Goal: Information Seeking & Learning: Learn about a topic

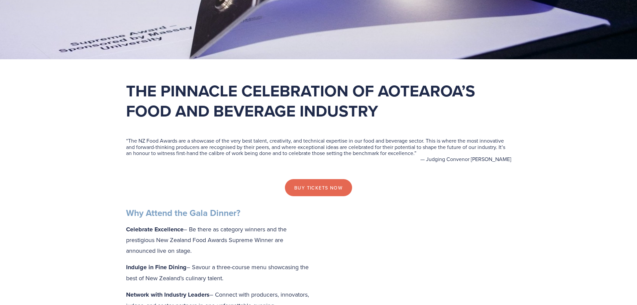
scroll to position [201, 0]
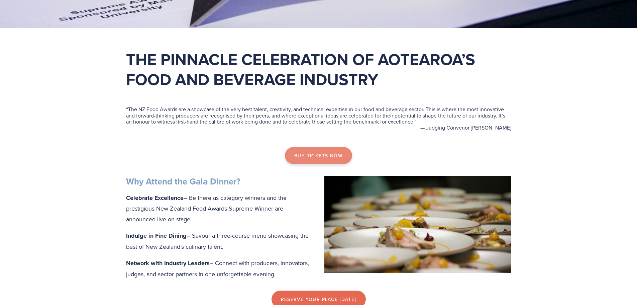
click at [331, 151] on link "Buy tickets now" at bounding box center [318, 155] width 67 height 17
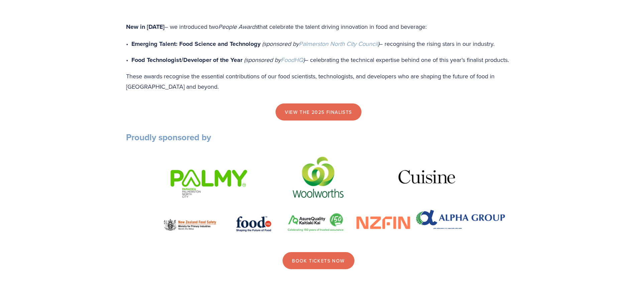
scroll to position [769, 0]
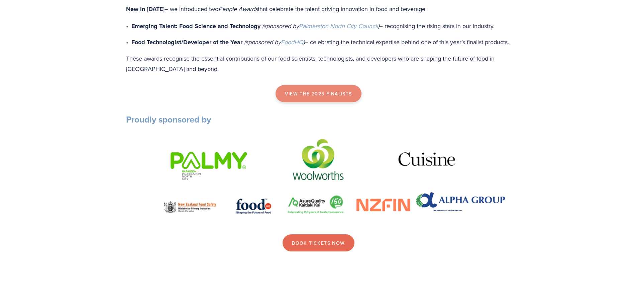
click at [332, 102] on link "view the 2025 finalists" at bounding box center [318, 93] width 86 height 17
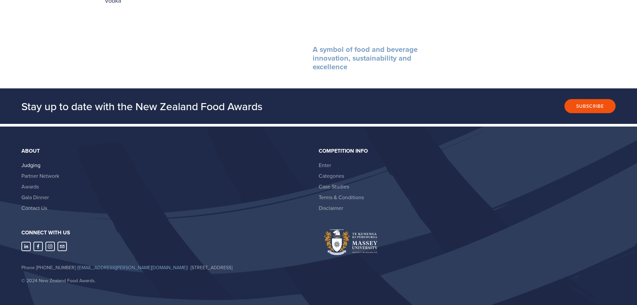
scroll to position [1245, 0]
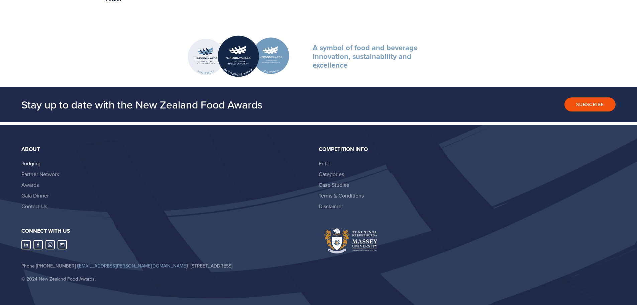
click at [29, 159] on link "Judging" at bounding box center [30, 162] width 19 height 7
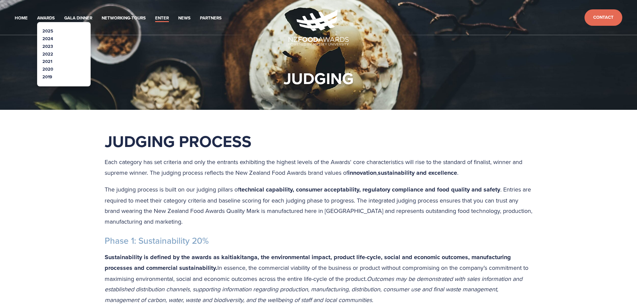
click at [50, 37] on link "2024" at bounding box center [47, 38] width 11 height 6
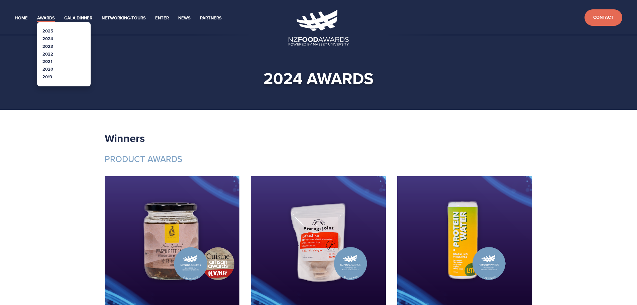
click at [46, 45] on link "2023" at bounding box center [47, 46] width 11 height 6
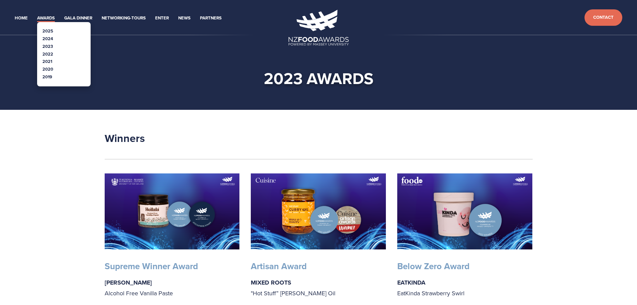
click at [48, 52] on link "2022" at bounding box center [47, 54] width 11 height 6
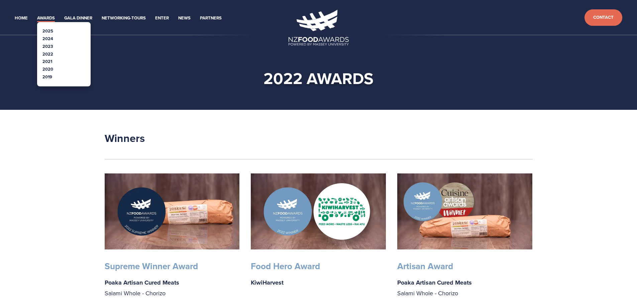
click at [45, 61] on link "2021" at bounding box center [47, 61] width 10 height 6
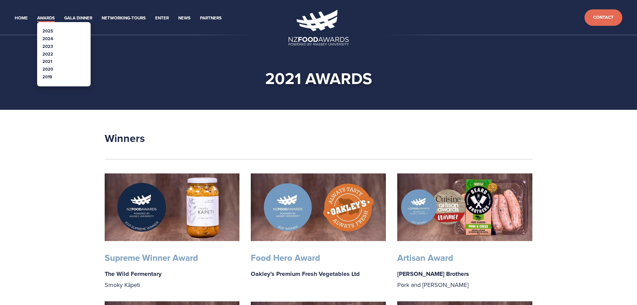
click at [49, 62] on link "2021" at bounding box center [47, 61] width 10 height 6
click at [49, 71] on link "2020" at bounding box center [47, 69] width 11 height 6
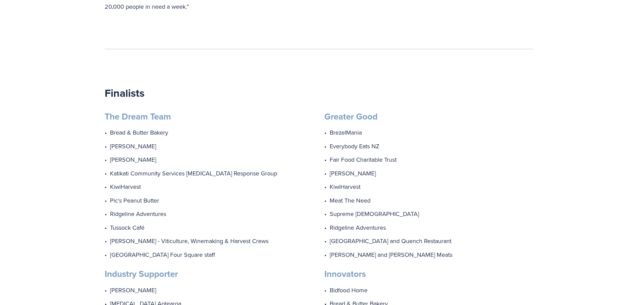
scroll to position [209, 0]
